Goal: Check status: Check status

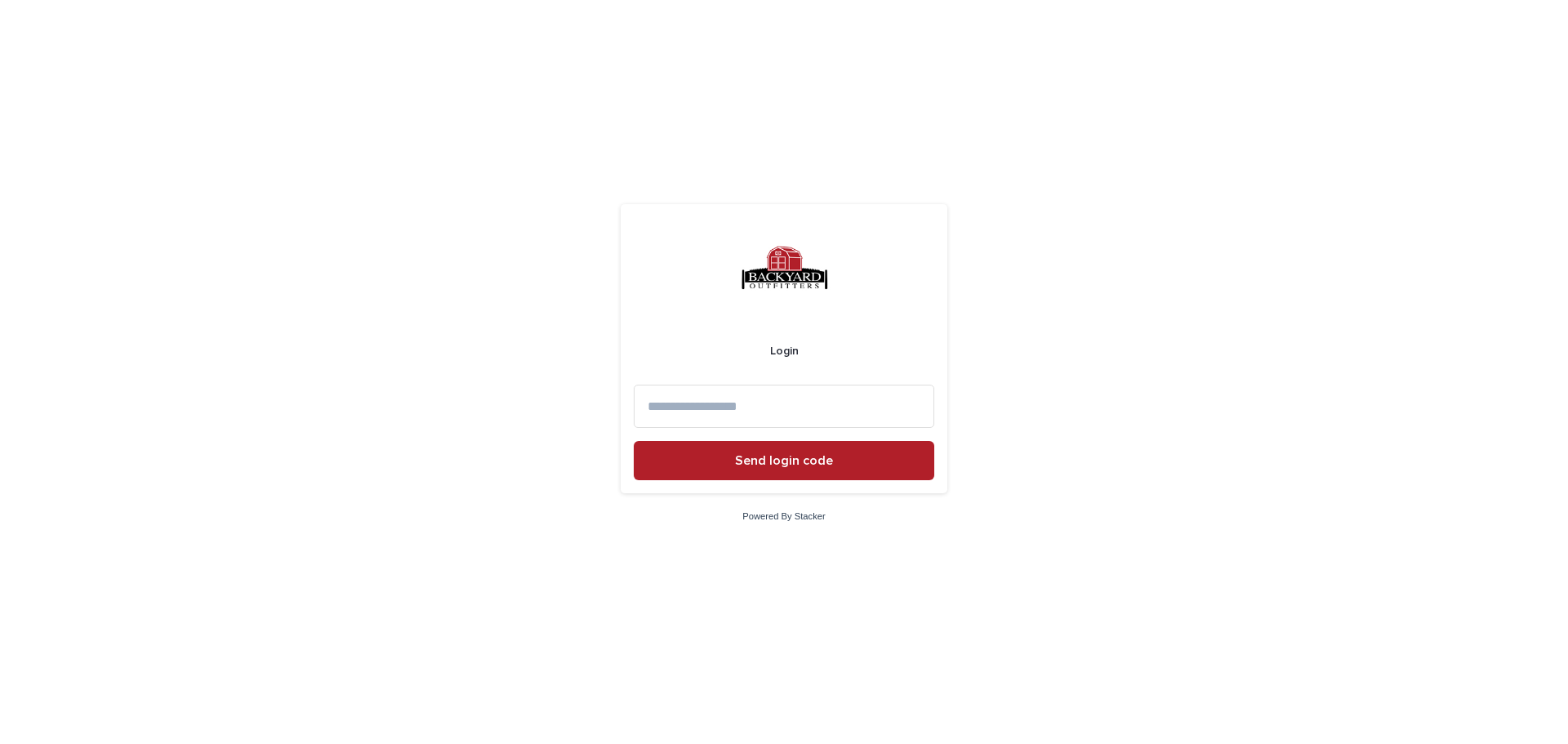
click at [718, 413] on input at bounding box center [784, 406] width 301 height 44
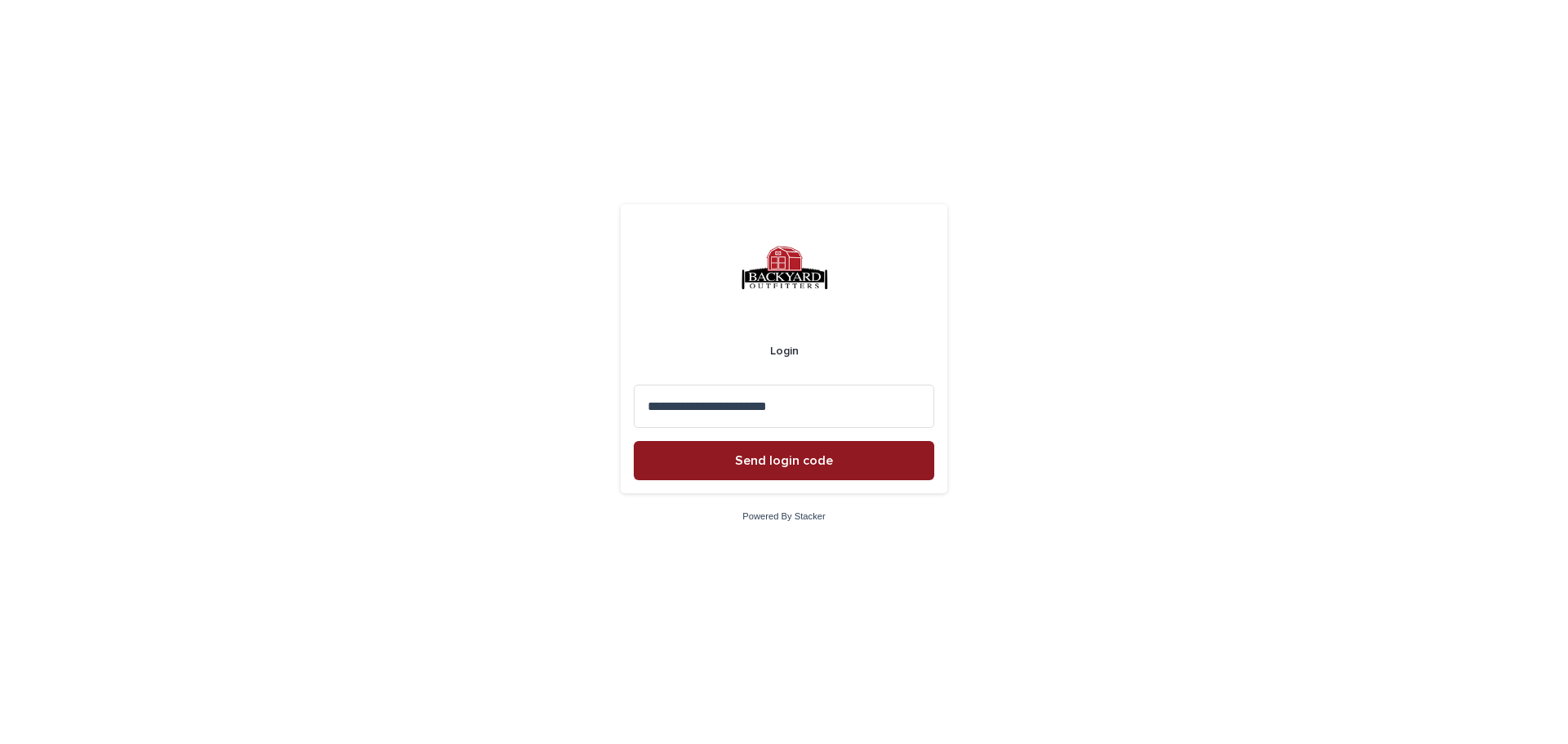
type input "**********"
click at [761, 462] on span "Send login code" at bounding box center [784, 461] width 98 height 13
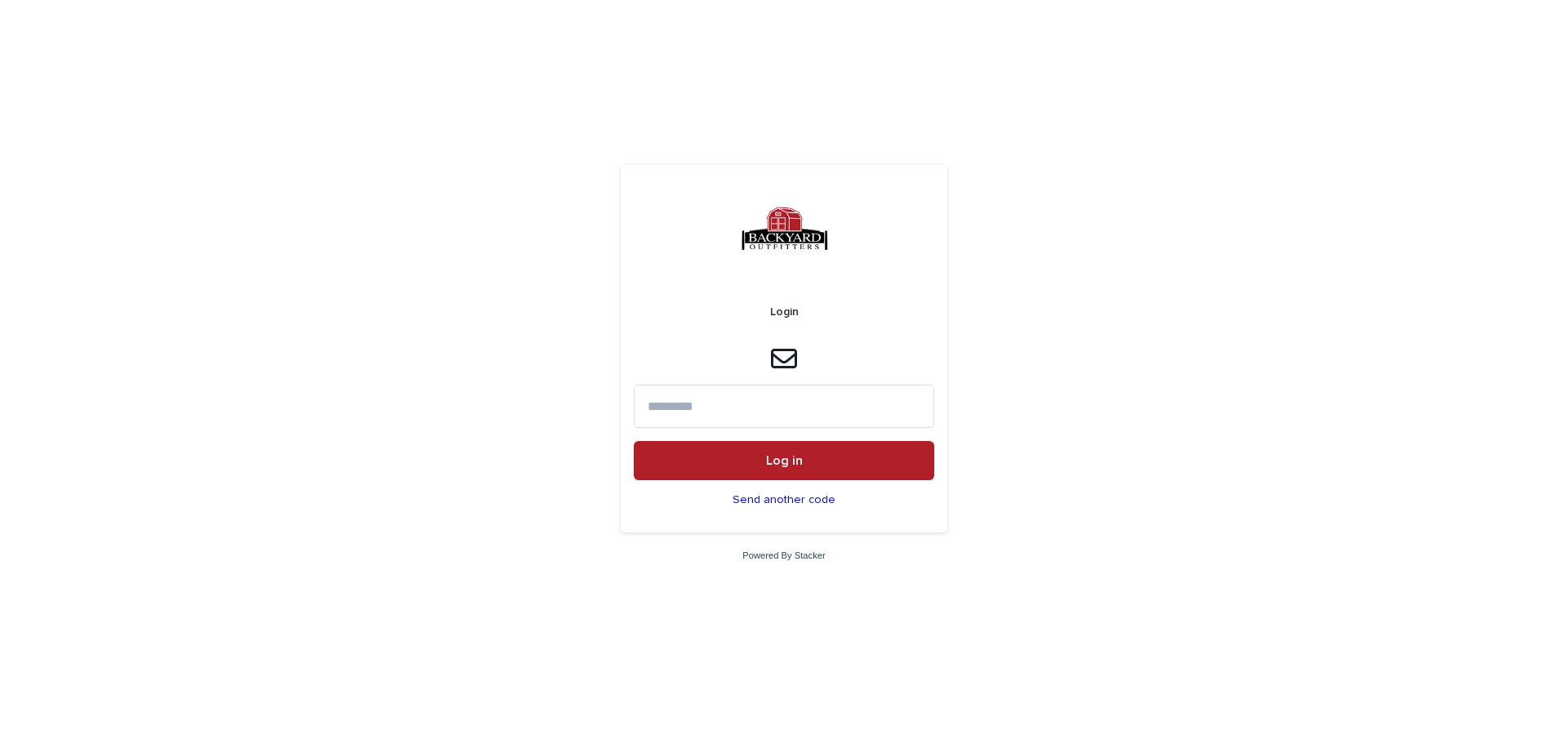
click at [763, 405] on input at bounding box center [784, 406] width 301 height 44
type input "******"
click at [776, 473] on button "Log in" at bounding box center [784, 460] width 301 height 39
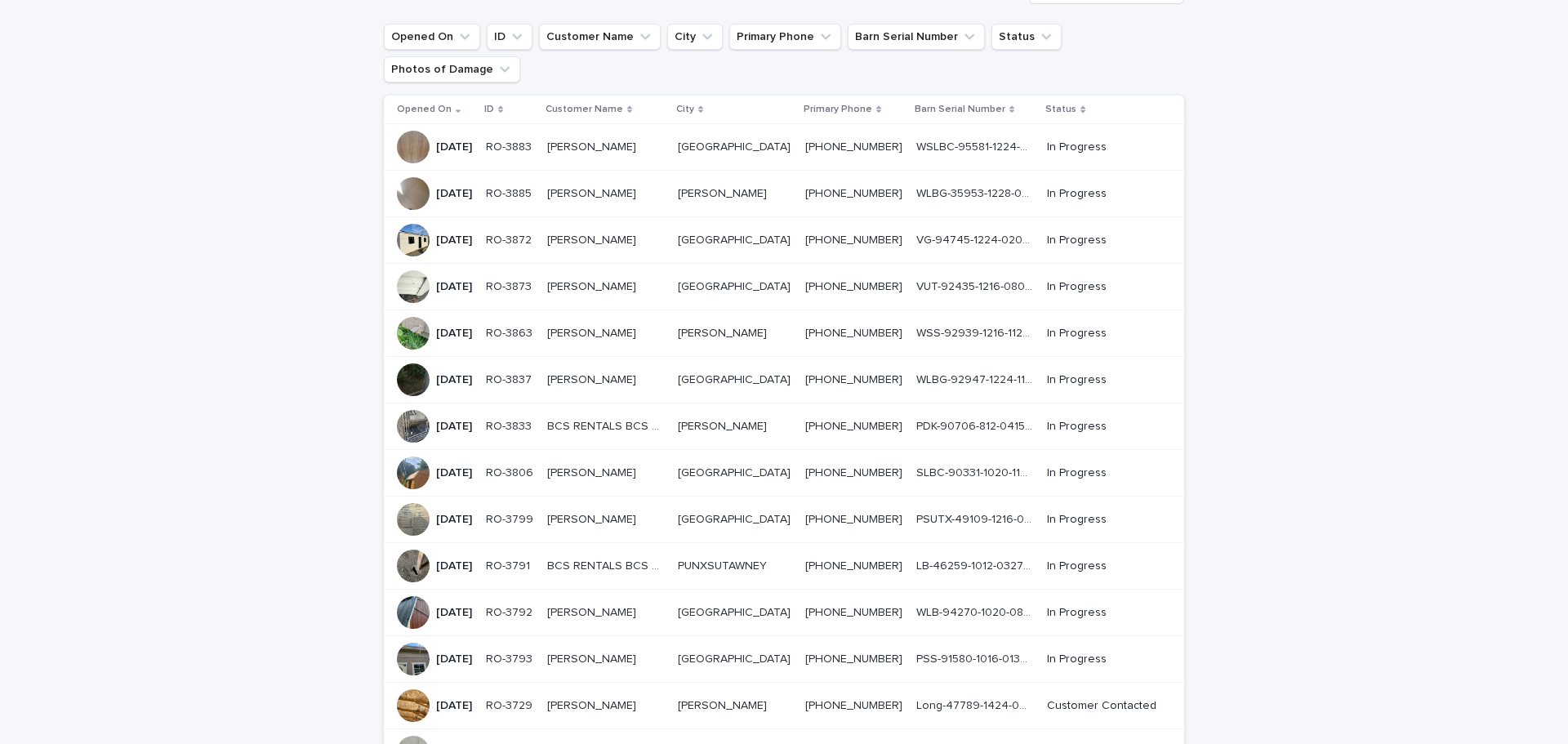
scroll to position [82, 0]
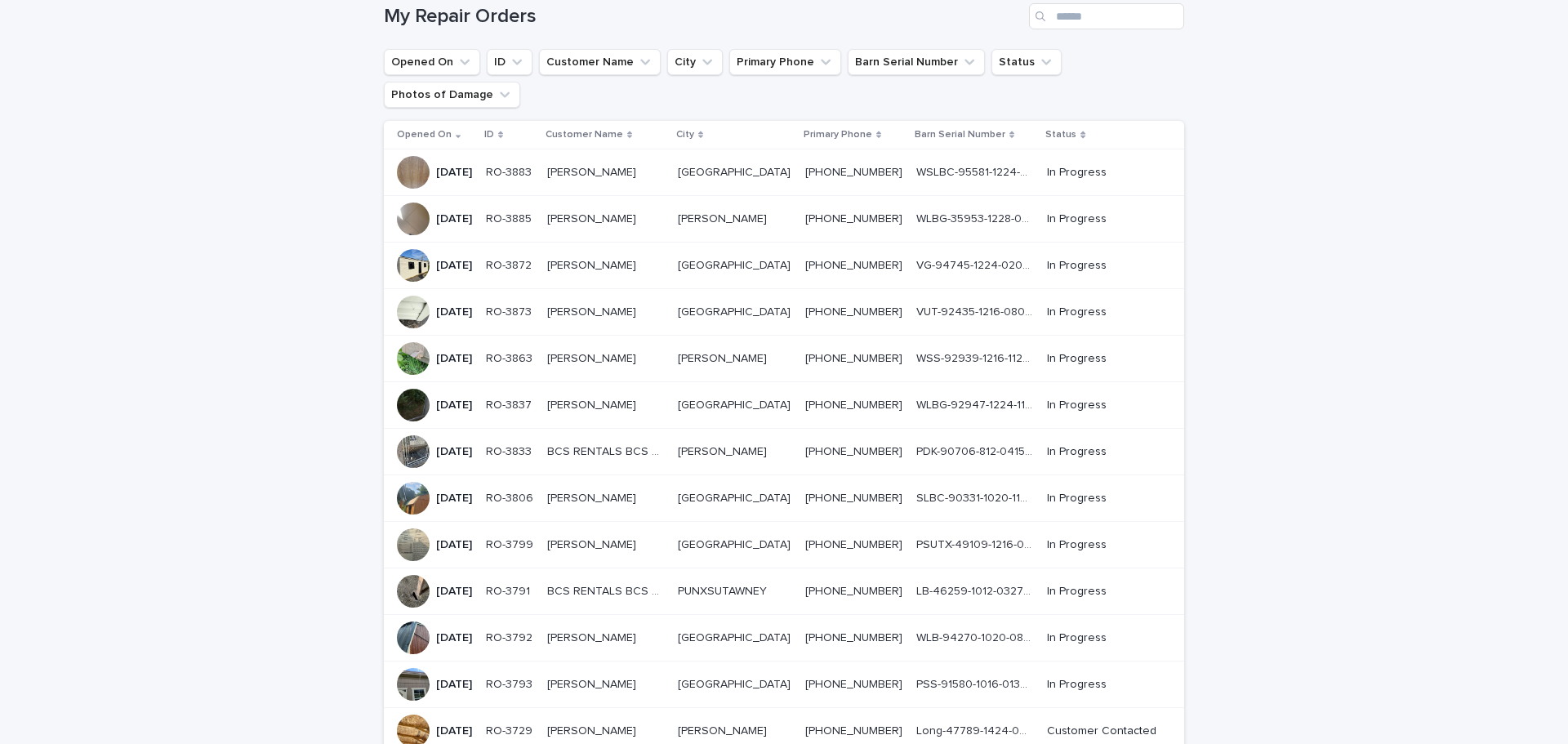
click at [537, 535] on p "RO-3799" at bounding box center [510, 544] width 50 height 17
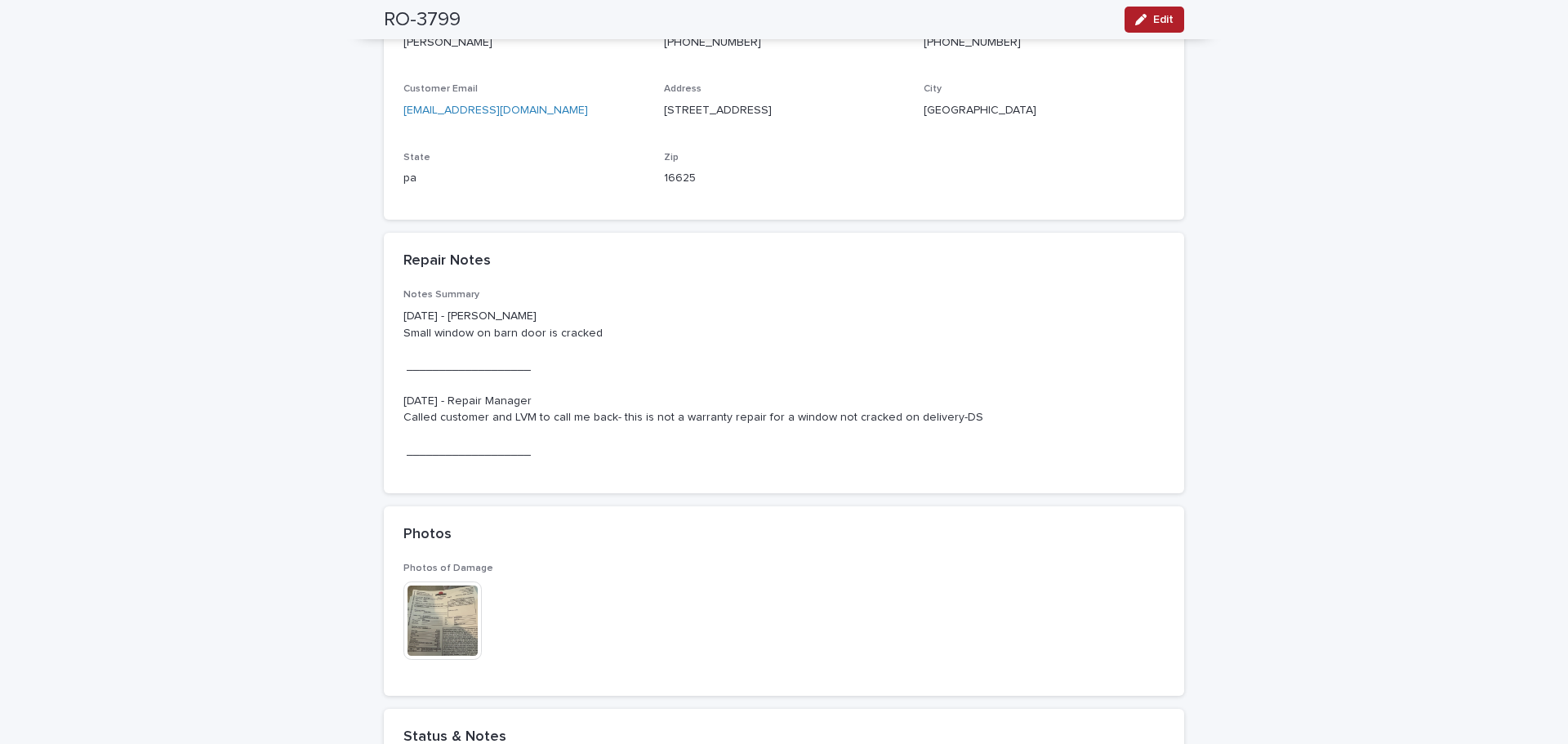
scroll to position [735, 0]
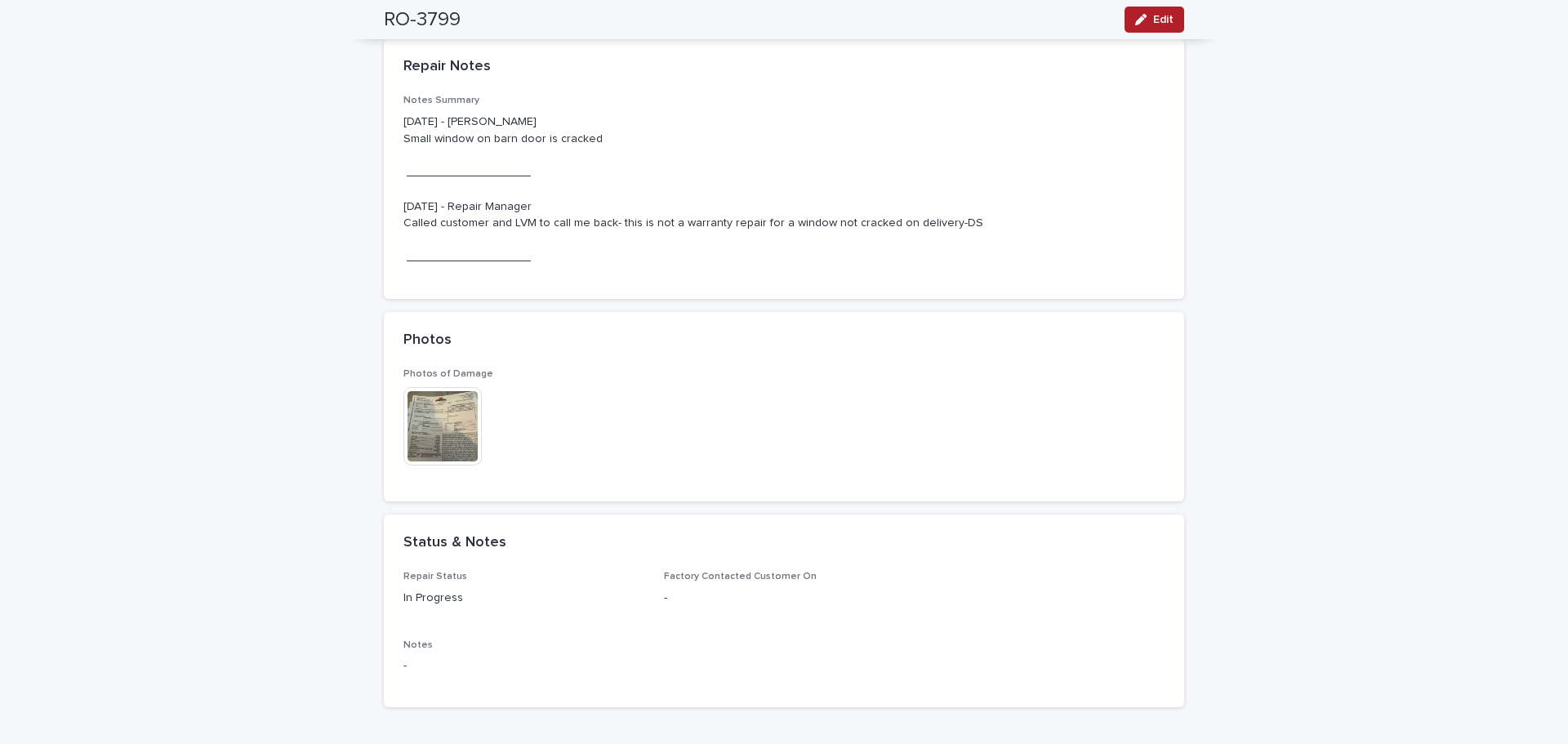
click at [458, 432] on img at bounding box center [442, 426] width 79 height 79
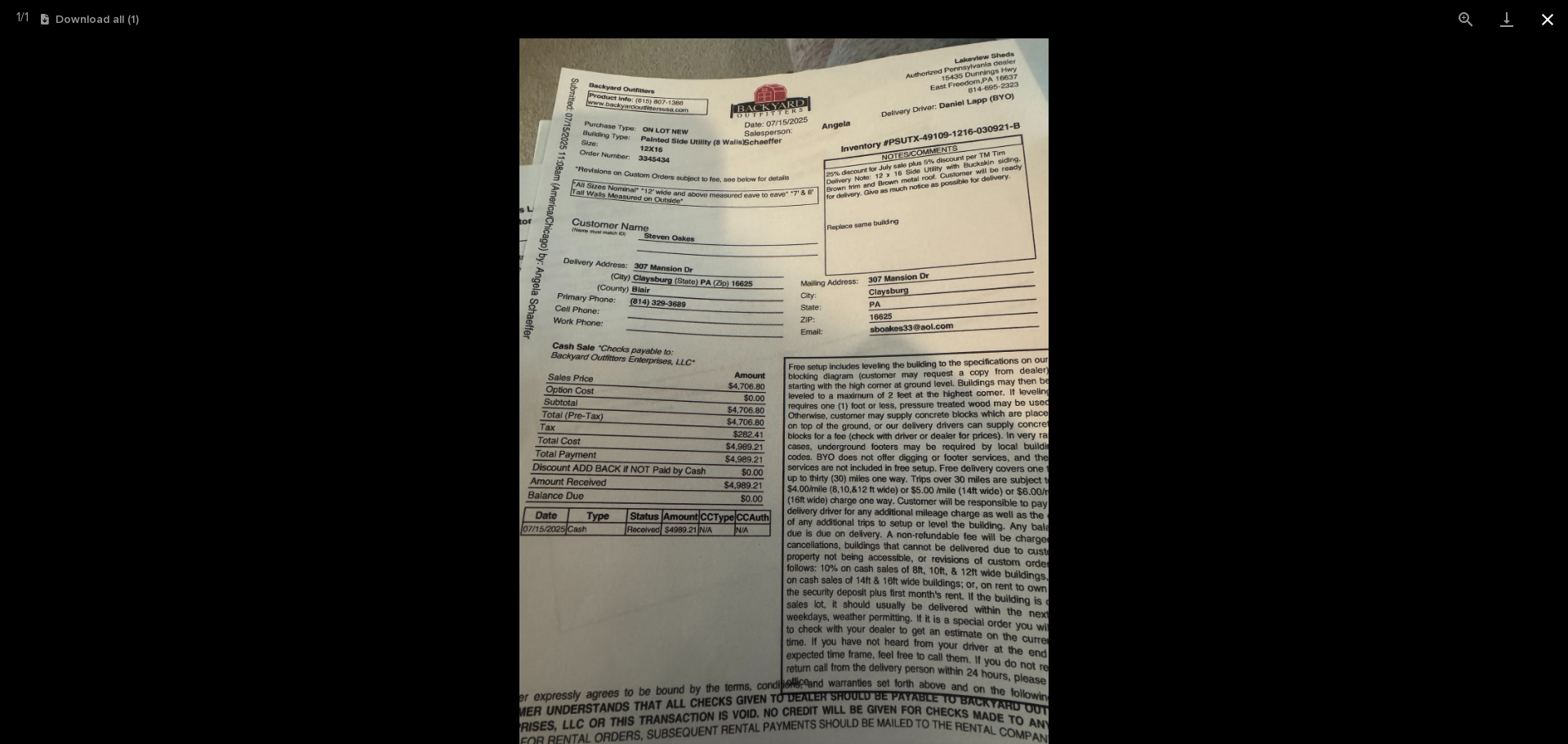
click at [1548, 26] on button "Close gallery" at bounding box center [1547, 19] width 41 height 38
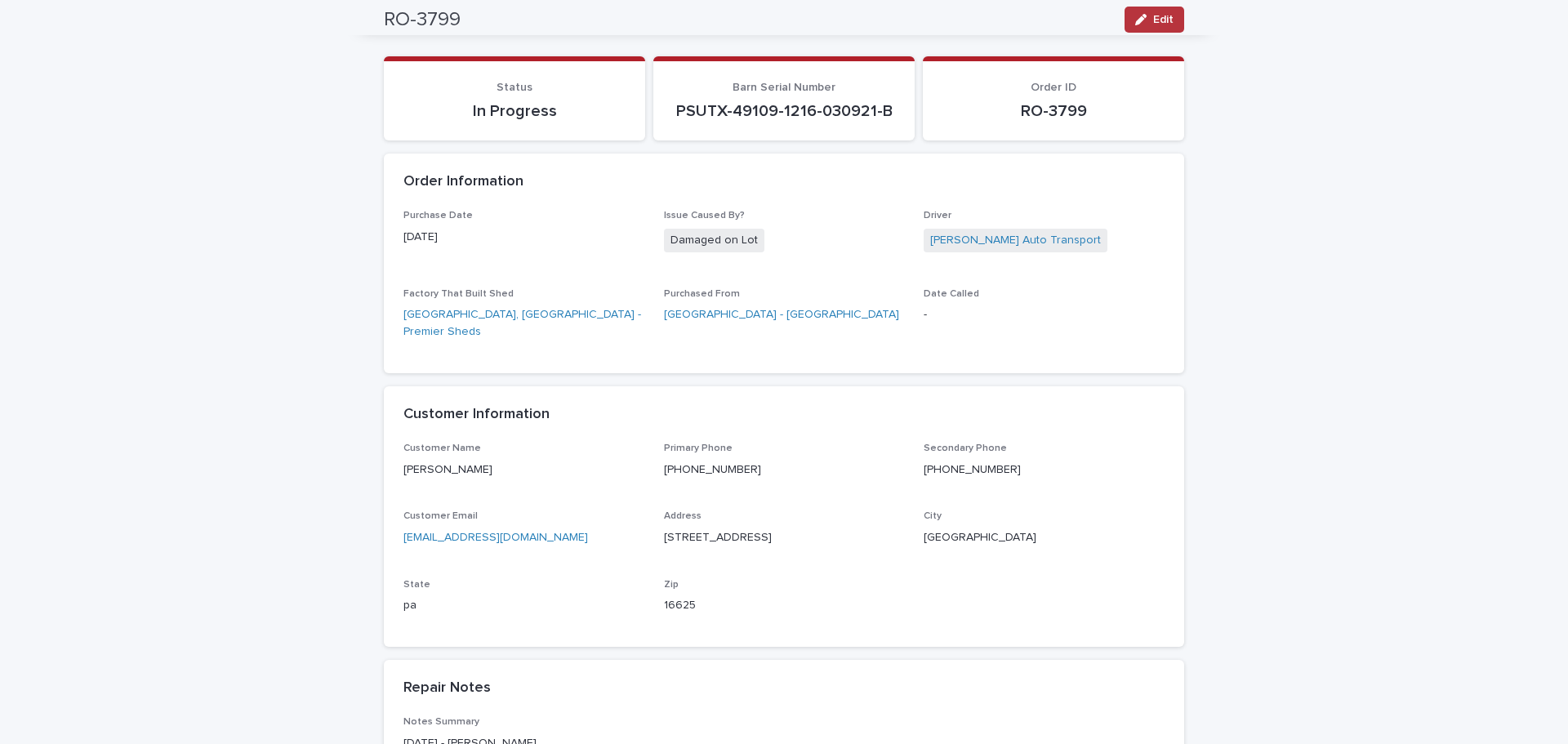
scroll to position [0, 0]
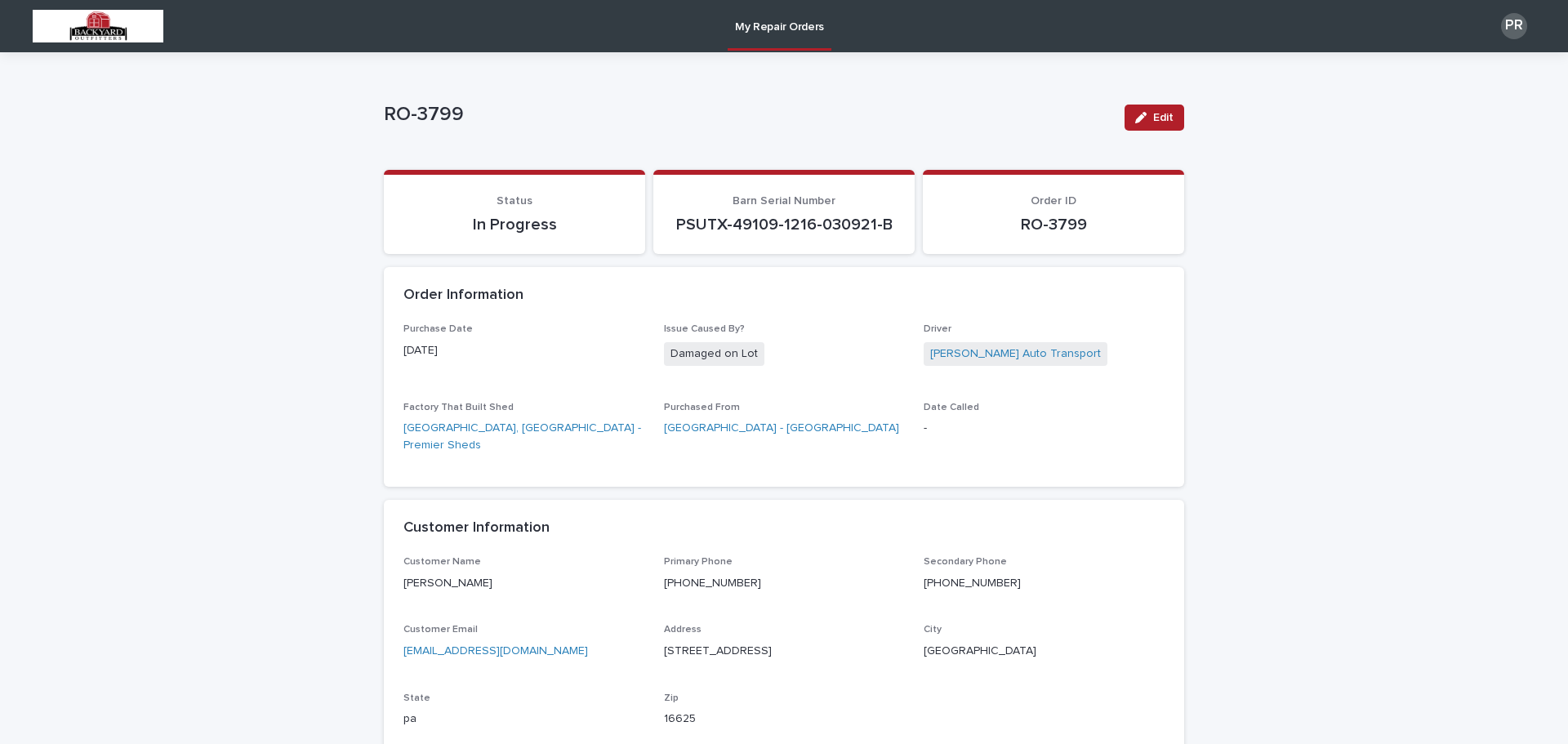
click at [727, 15] on div "My Repair Orders" at bounding box center [822, 26] width 1302 height 52
click at [766, 28] on p "My Repair Orders" at bounding box center [780, 17] width 89 height 34
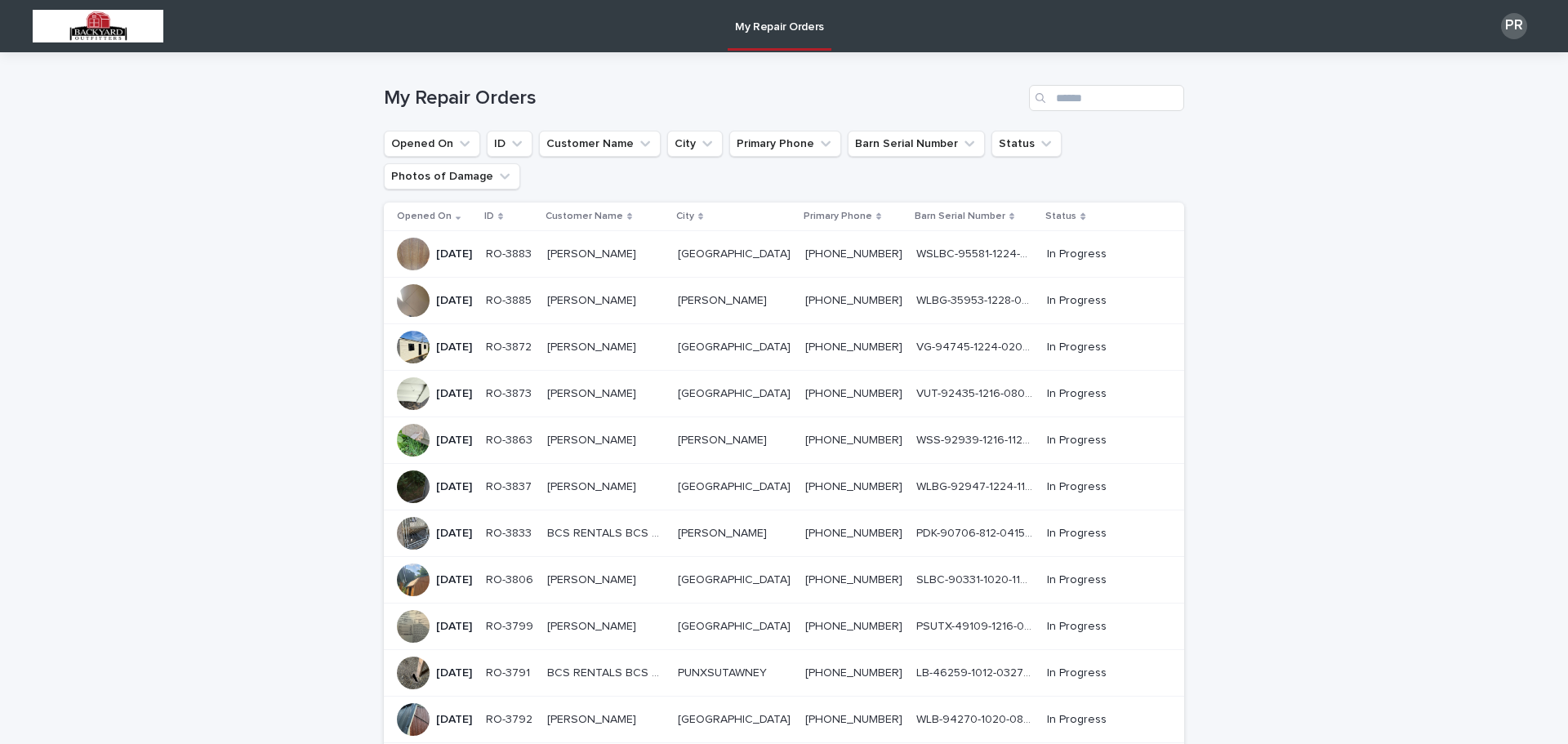
click at [809, 26] on p "My Repair Orders" at bounding box center [780, 17] width 89 height 34
click at [1501, 21] on div "PR" at bounding box center [1514, 27] width 27 height 27
click at [1457, 64] on p "Log Out" at bounding box center [1498, 69] width 102 height 28
